Goal: Find contact information: Find contact information

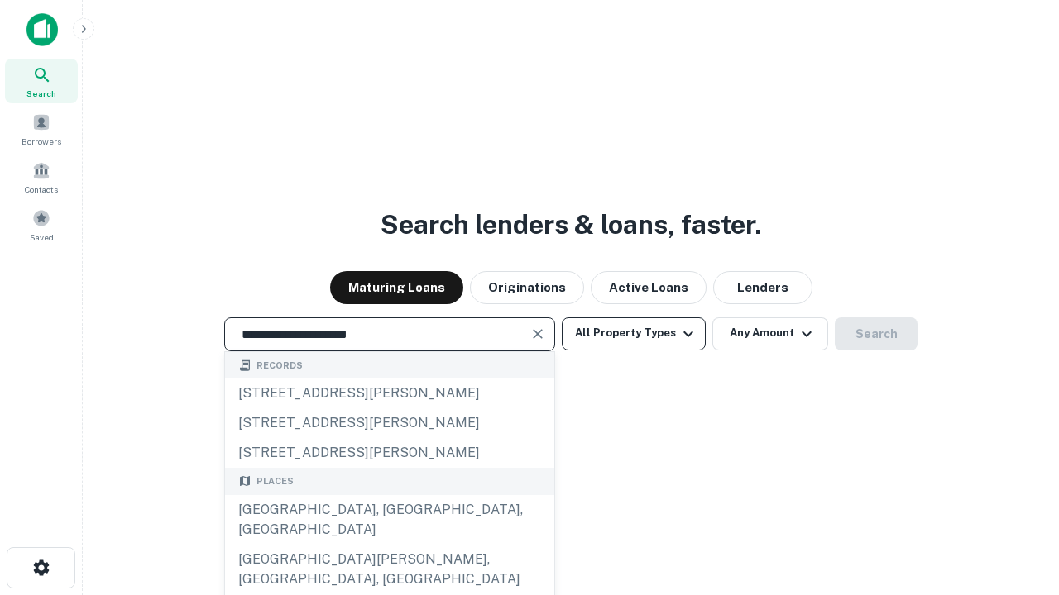
click at [389, 545] on div "Santa Monica, CA, USA" at bounding box center [389, 520] width 329 height 50
click at [634, 333] on button "All Property Types" at bounding box center [634, 334] width 144 height 33
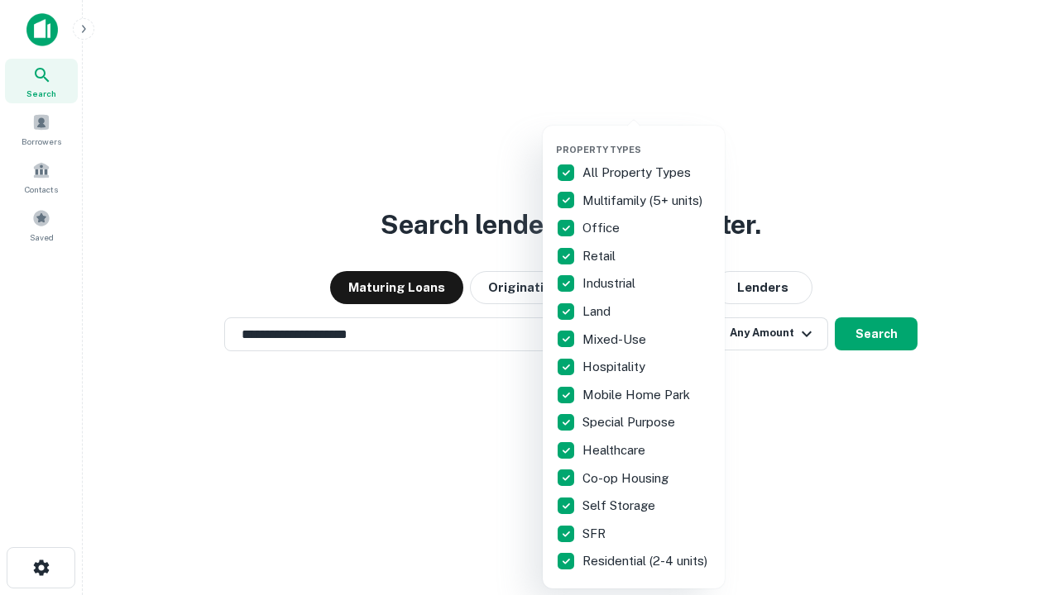
type input "**********"
click at [647, 139] on button "button" at bounding box center [647, 139] width 182 height 1
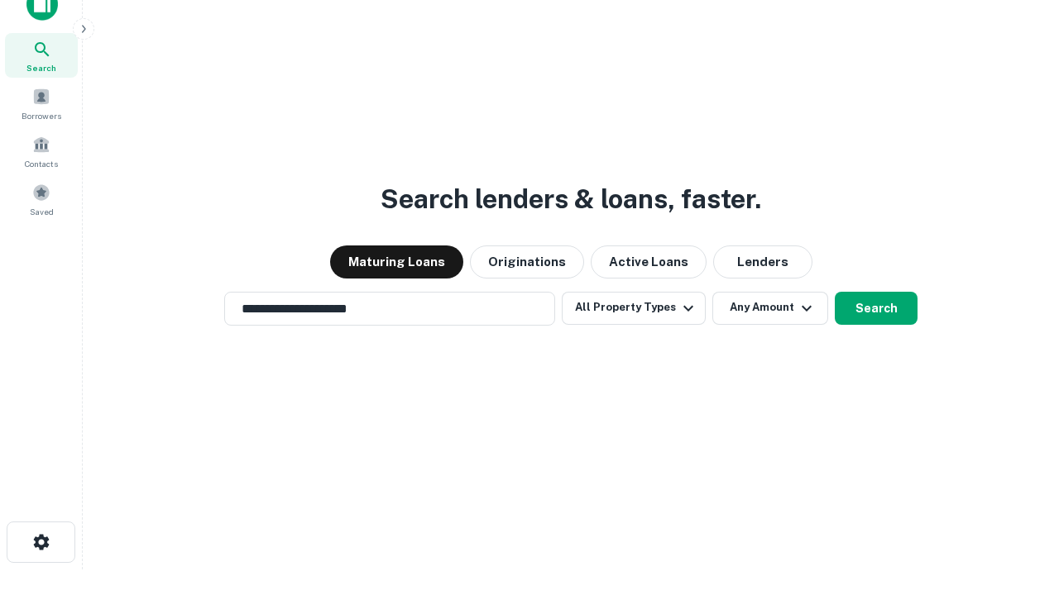
scroll to position [10, 199]
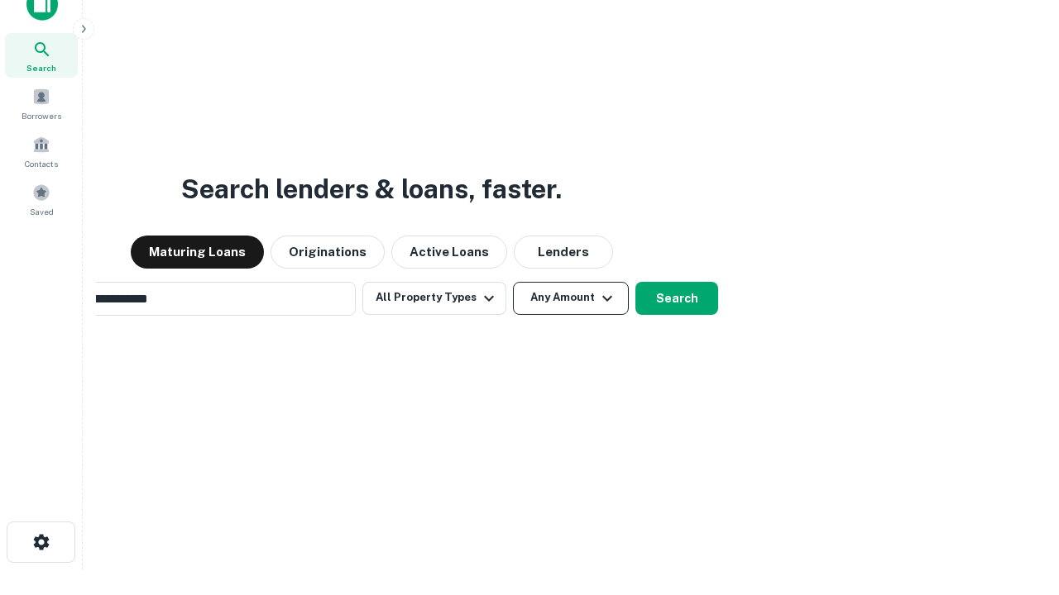
click at [513, 282] on button "Any Amount" at bounding box center [571, 298] width 116 height 33
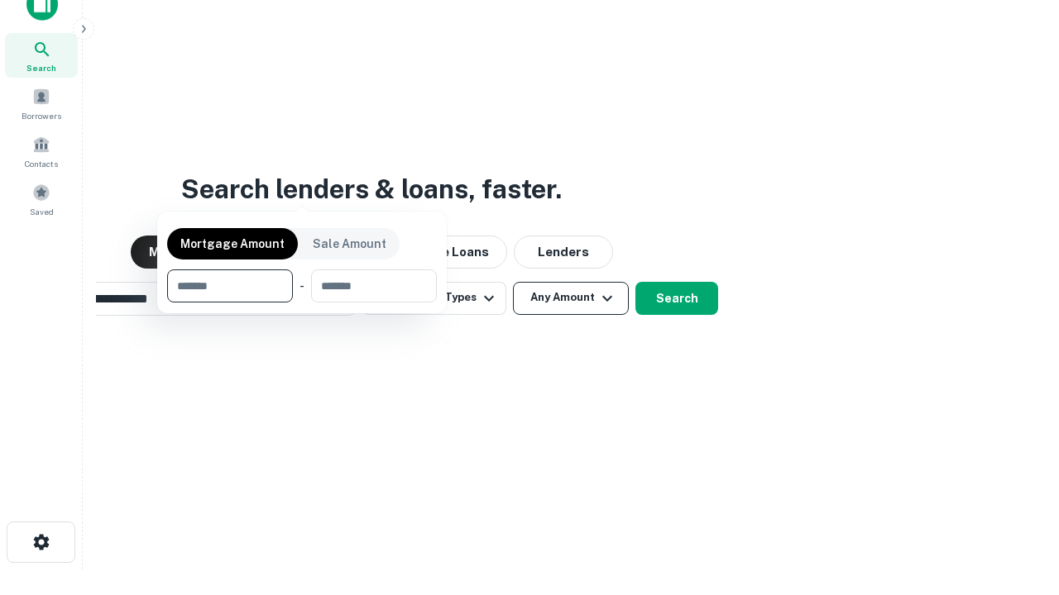
scroll to position [26, 0]
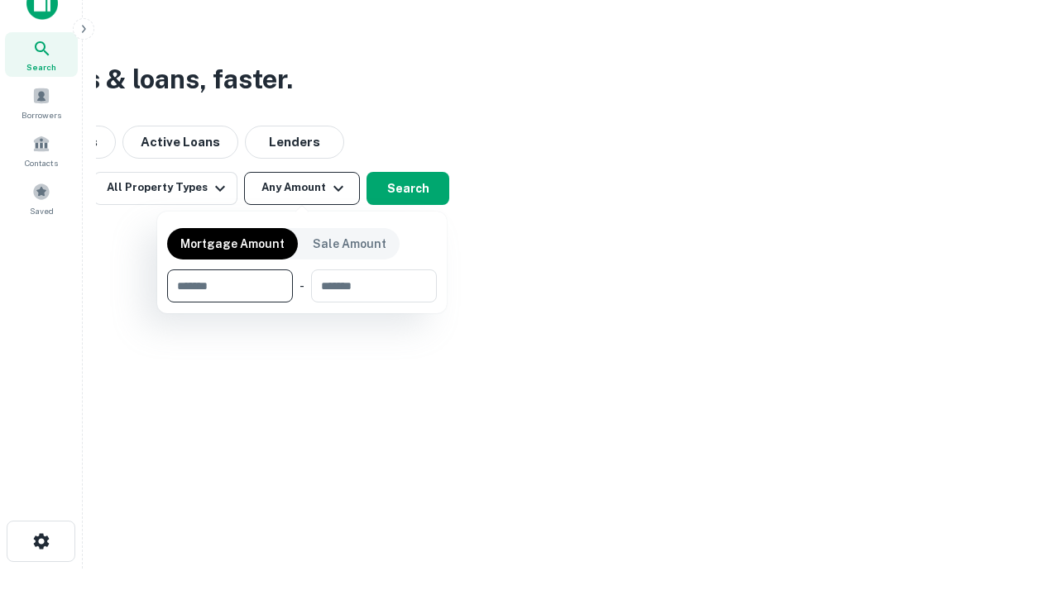
type input "*******"
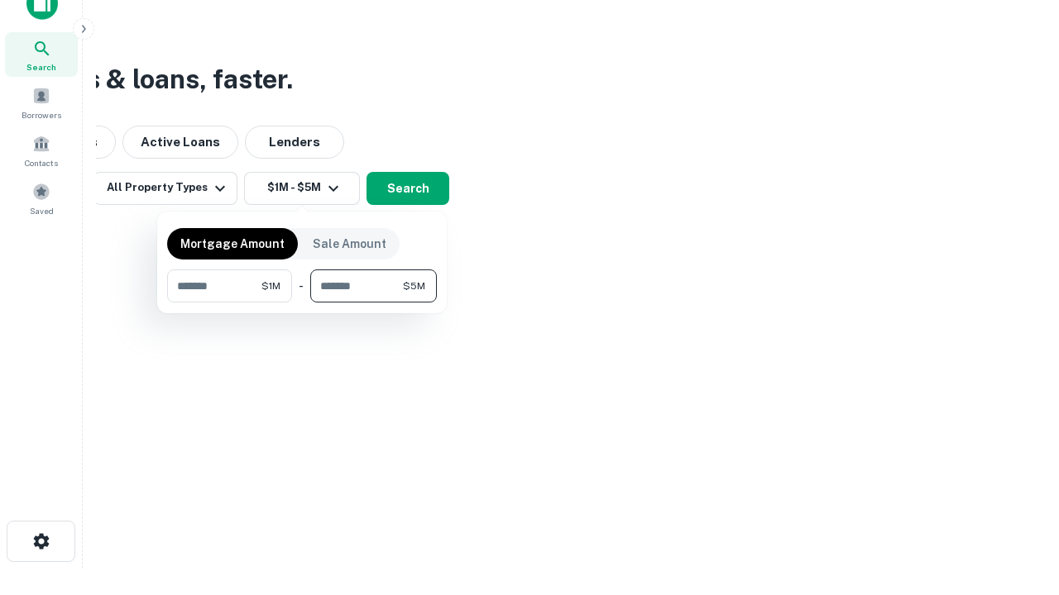
type input "*******"
click at [302, 303] on button "button" at bounding box center [302, 303] width 270 height 1
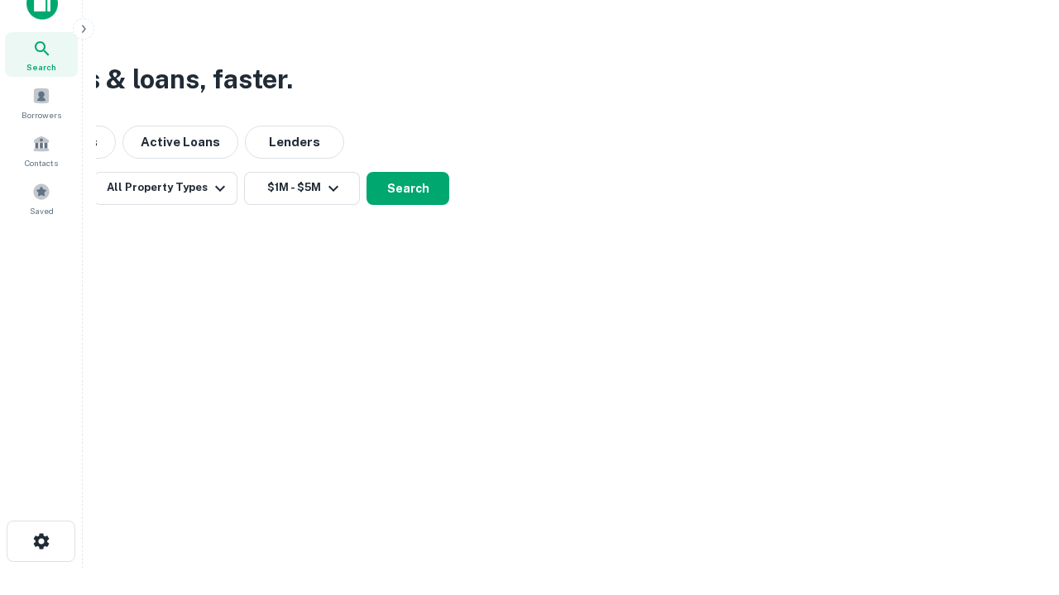
scroll to position [10, 305]
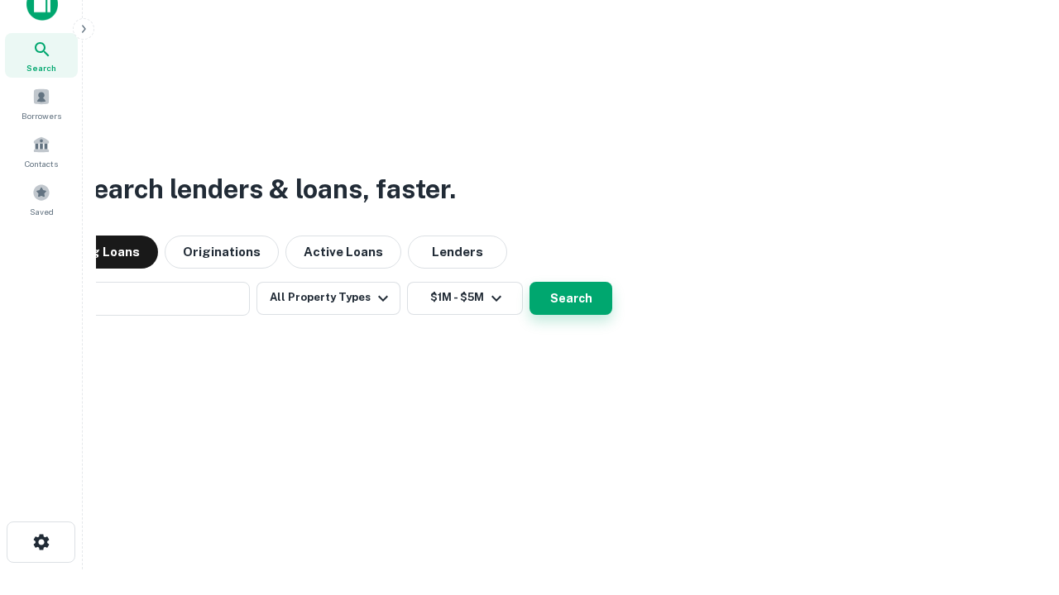
click at [529, 282] on button "Search" at bounding box center [570, 298] width 83 height 33
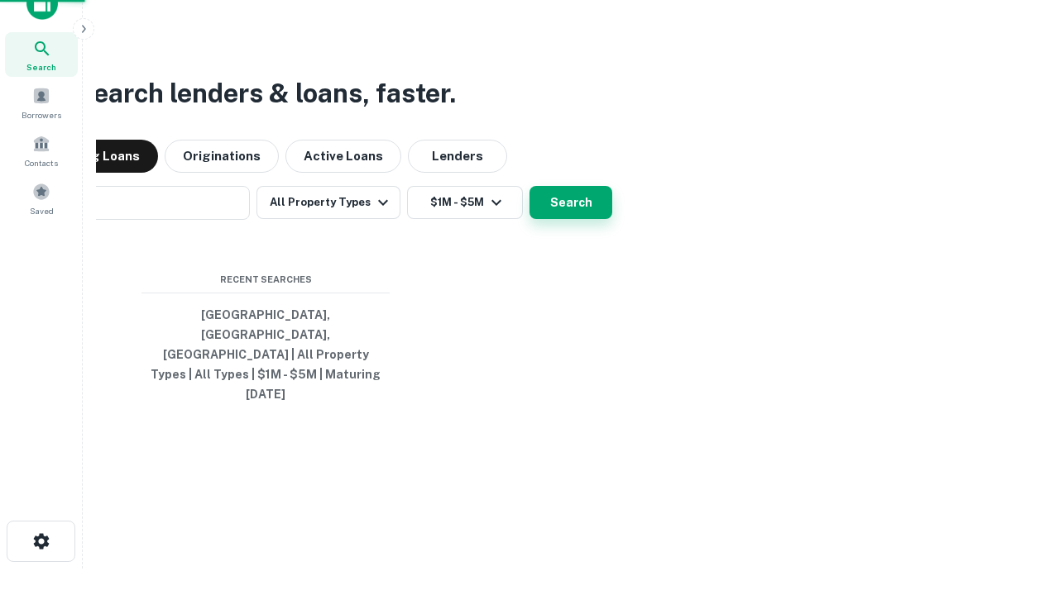
scroll to position [44, 468]
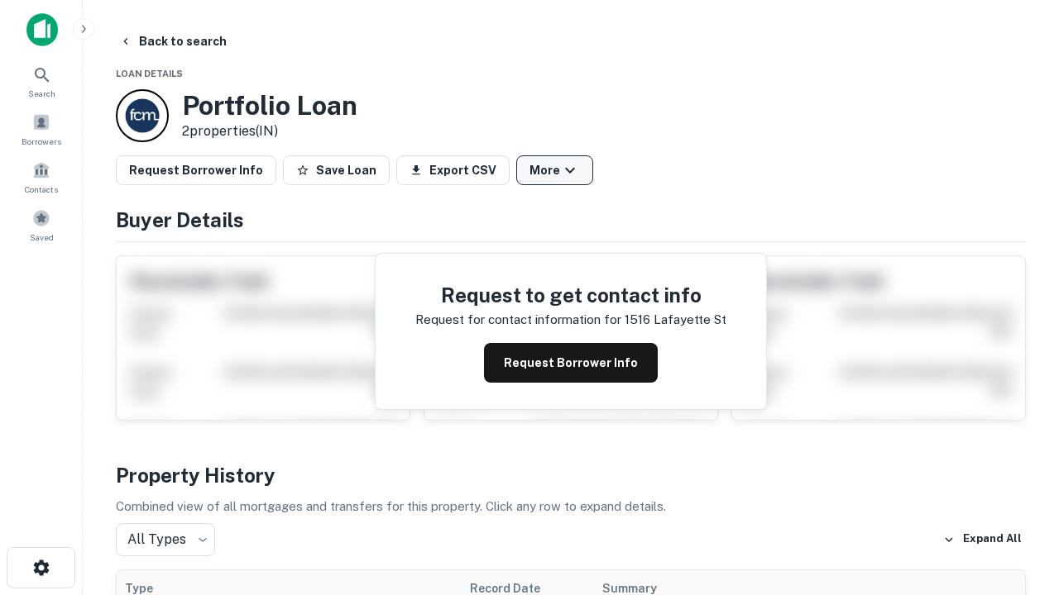
click at [554, 170] on button "More" at bounding box center [554, 170] width 77 height 30
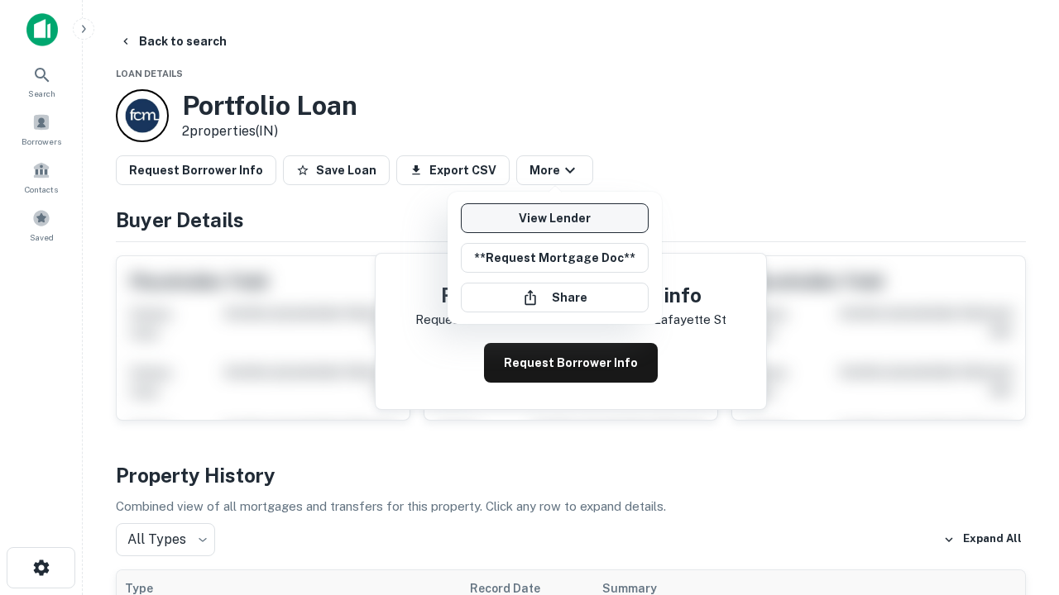
click at [554, 218] on link "View Lender" at bounding box center [555, 218] width 188 height 30
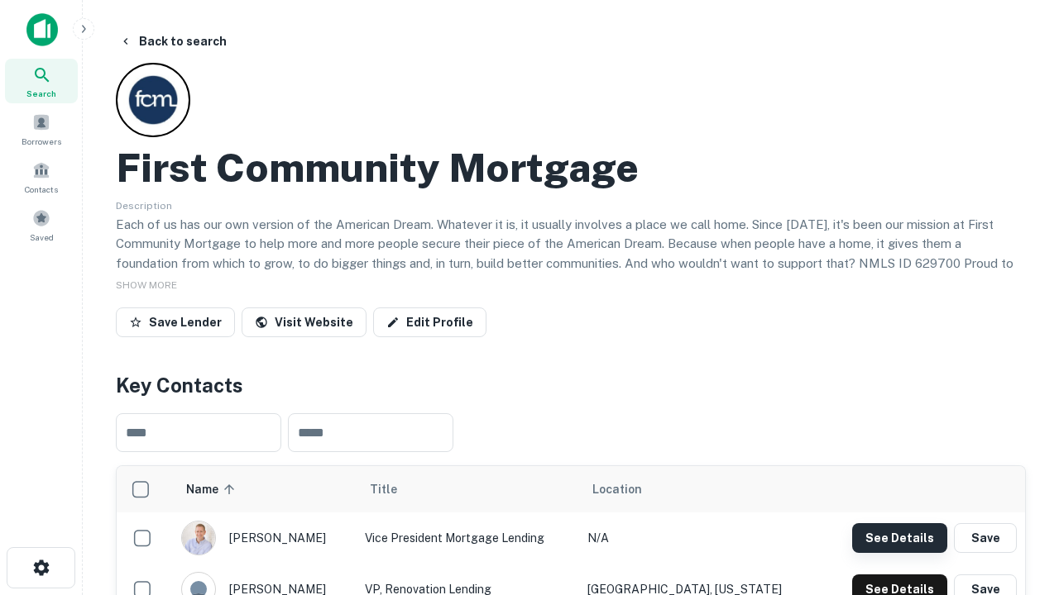
click at [899, 538] on button "See Details" at bounding box center [899, 539] width 95 height 30
click at [41, 568] on icon "button" at bounding box center [41, 568] width 20 height 20
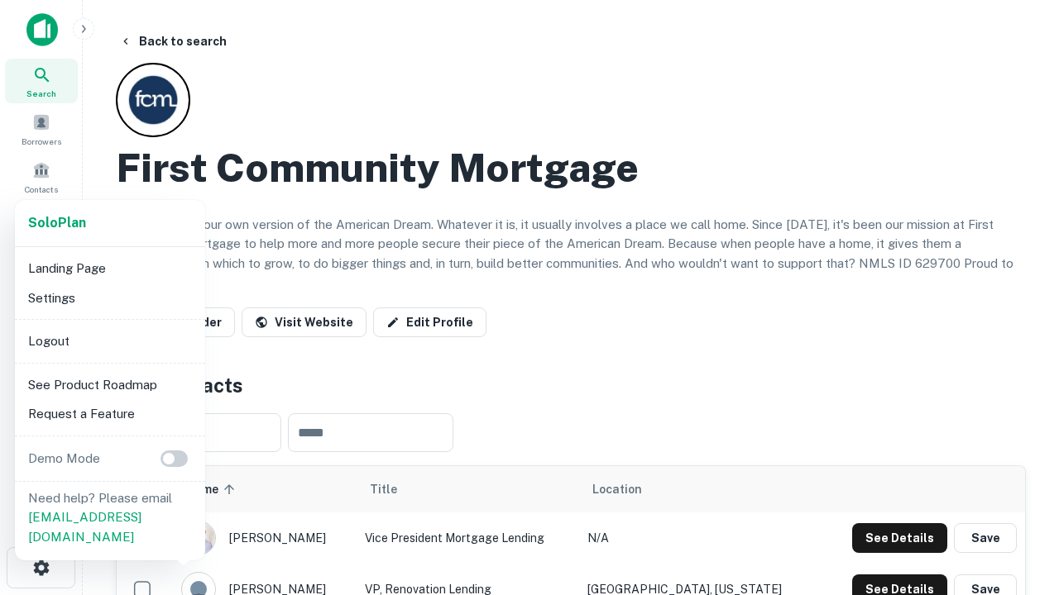
click at [109, 341] on li "Logout" at bounding box center [110, 342] width 177 height 30
